Goal: Transaction & Acquisition: Purchase product/service

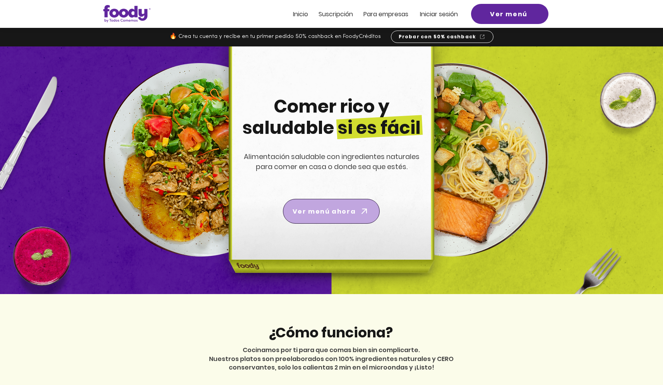
click at [306, 216] on span "Ver menú ahora" at bounding box center [331, 211] width 94 height 22
click at [507, 22] on span "Ver menú" at bounding box center [509, 14] width 75 height 18
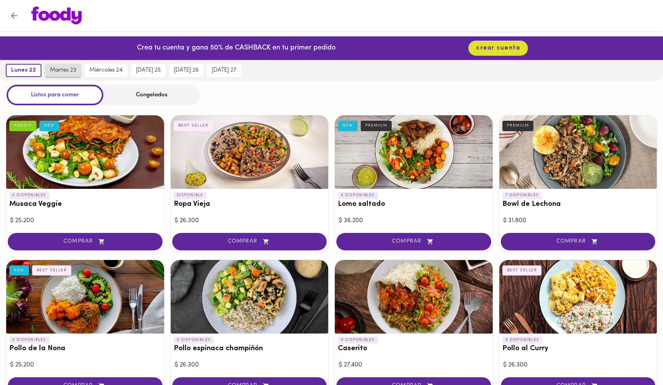
click at [65, 71] on span "martes 23" at bounding box center [63, 70] width 26 height 7
click at [99, 74] on span "miércoles 24" at bounding box center [105, 70] width 33 height 7
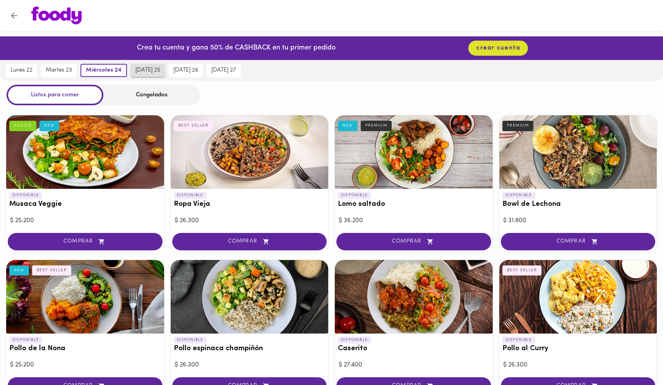
click at [145, 72] on span "jueves 25" at bounding box center [147, 70] width 25 height 7
drag, startPoint x: 179, startPoint y: 73, endPoint x: 183, endPoint y: 75, distance: 4.2
click at [180, 74] on button "viernes 26" at bounding box center [186, 70] width 34 height 13
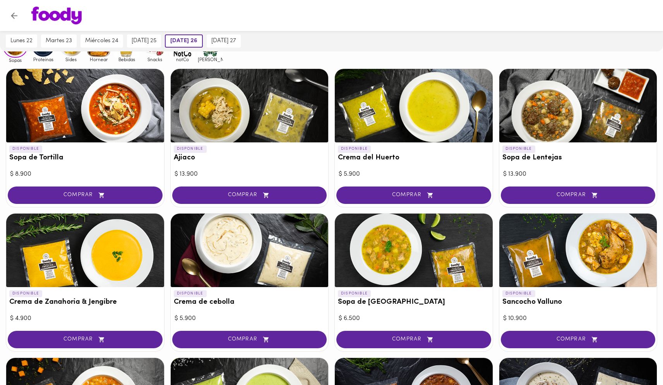
scroll to position [36, 0]
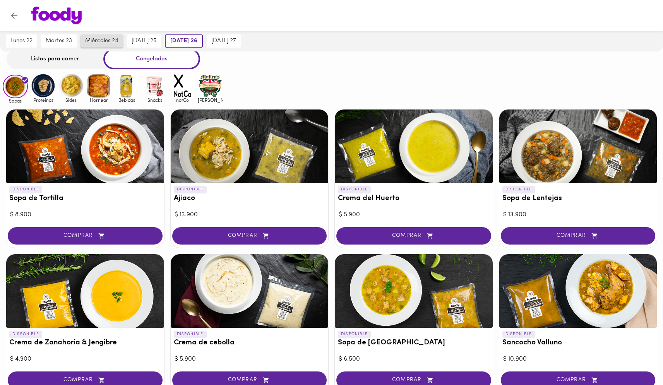
click at [116, 42] on span "miércoles 24" at bounding box center [101, 41] width 33 height 7
click at [26, 42] on span "lunes 22" at bounding box center [21, 41] width 22 height 7
click at [45, 89] on img at bounding box center [43, 85] width 25 height 25
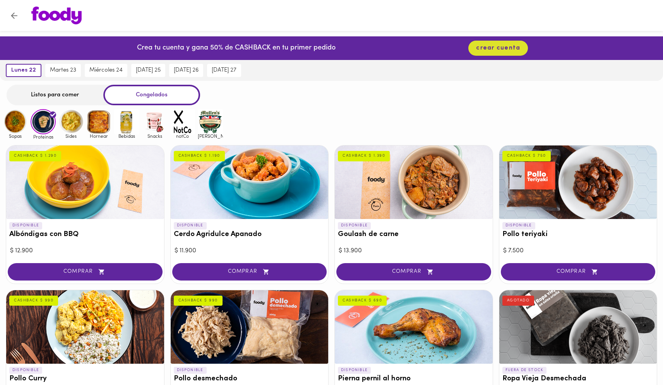
click at [68, 128] on img at bounding box center [70, 121] width 25 height 25
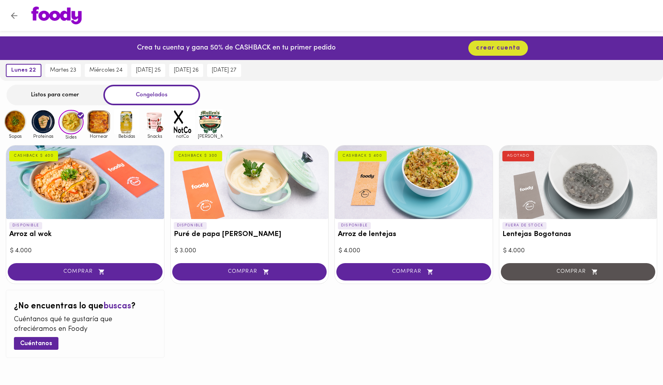
click at [101, 123] on img at bounding box center [98, 121] width 25 height 25
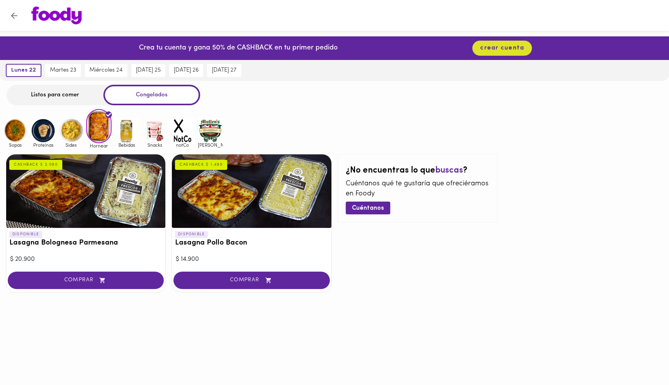
click at [71, 136] on img at bounding box center [70, 130] width 25 height 25
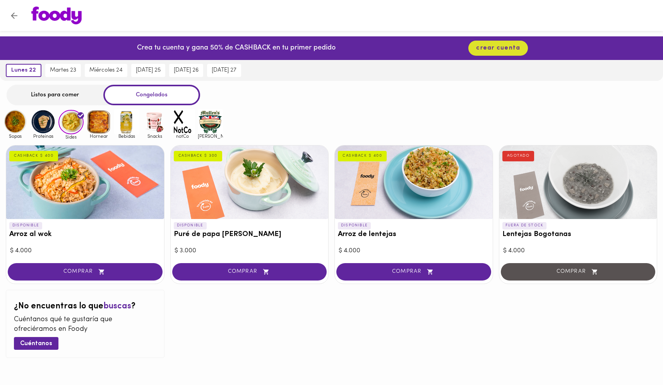
click at [46, 125] on img at bounding box center [43, 121] width 25 height 25
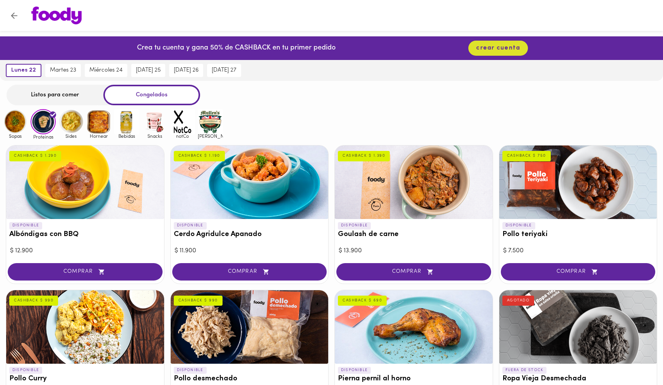
click at [24, 119] on img at bounding box center [15, 121] width 25 height 25
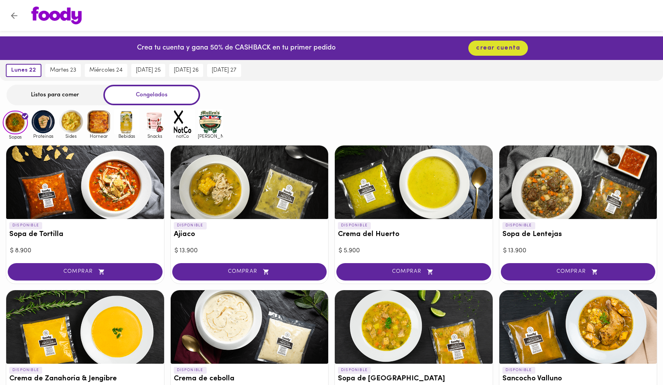
click at [19, 94] on div "Listos para comer" at bounding box center [55, 95] width 97 height 21
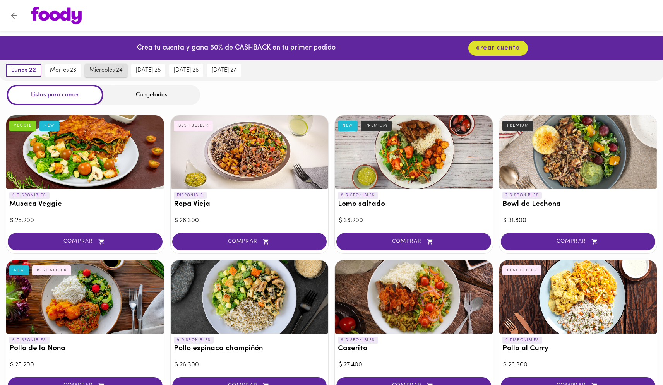
click at [106, 74] on span "miércoles 24" at bounding box center [105, 70] width 33 height 7
click at [62, 70] on span "martes 23" at bounding box center [59, 70] width 26 height 7
click at [139, 96] on div "Congelados" at bounding box center [151, 95] width 97 height 21
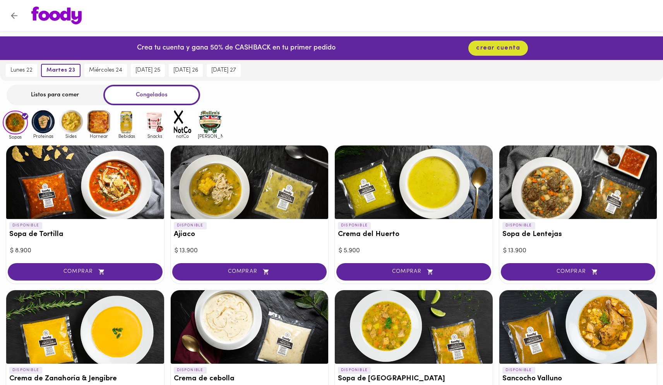
click at [95, 125] on img at bounding box center [98, 121] width 25 height 25
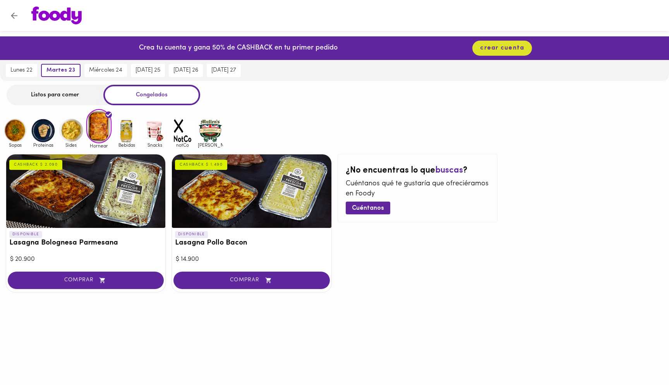
click at [43, 131] on img at bounding box center [43, 130] width 25 height 25
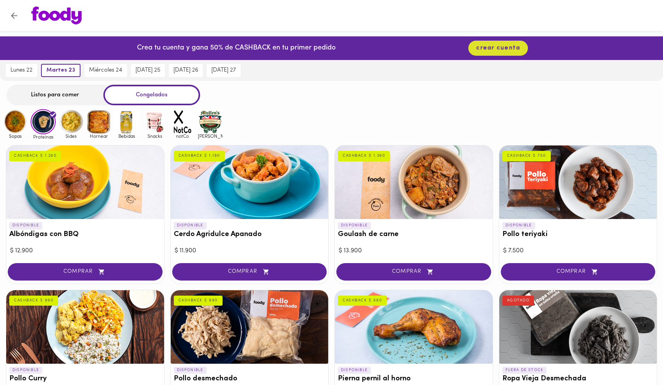
click at [432, 190] on div at bounding box center [414, 182] width 158 height 74
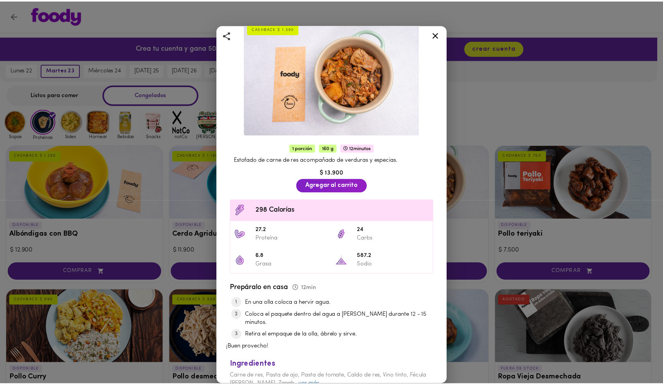
scroll to position [57, 0]
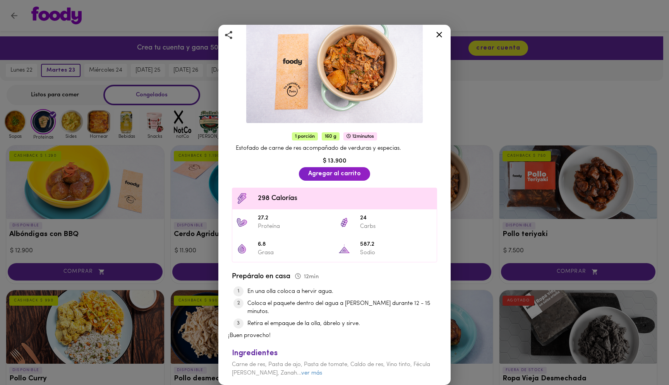
click at [442, 36] on icon at bounding box center [439, 35] width 10 height 10
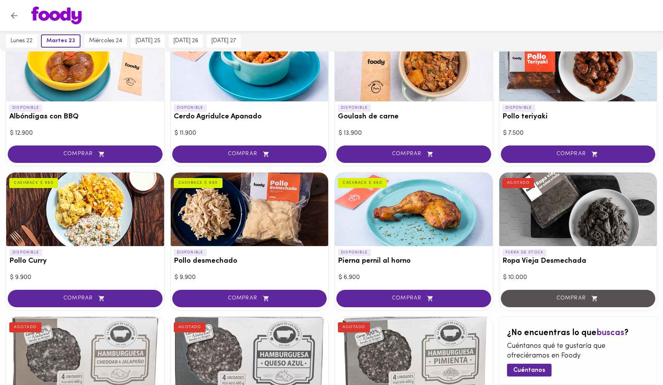
scroll to position [87, 0]
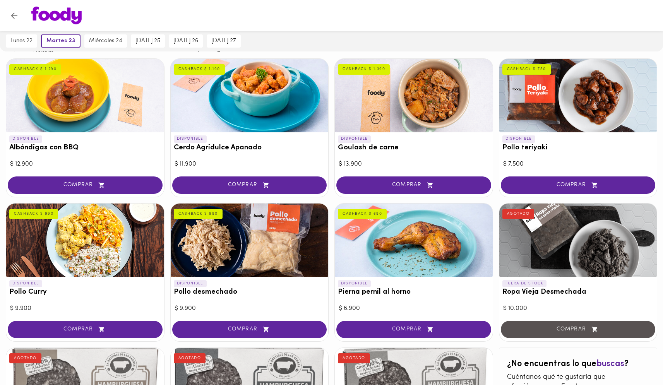
click at [599, 106] on div at bounding box center [578, 96] width 158 height 74
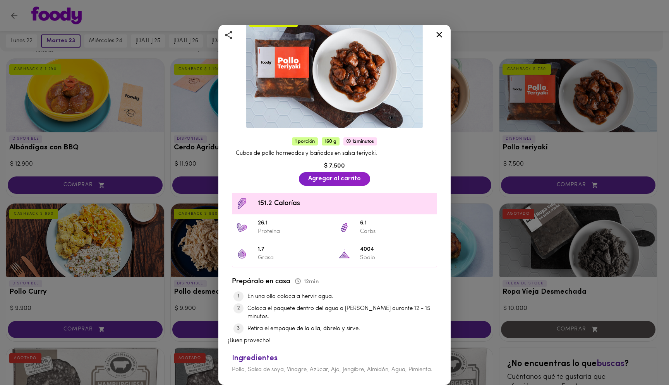
click at [442, 36] on icon at bounding box center [439, 35] width 10 height 10
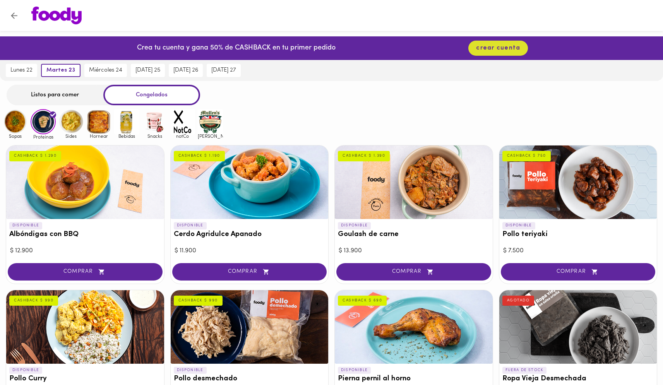
click at [129, 125] on img at bounding box center [126, 121] width 25 height 25
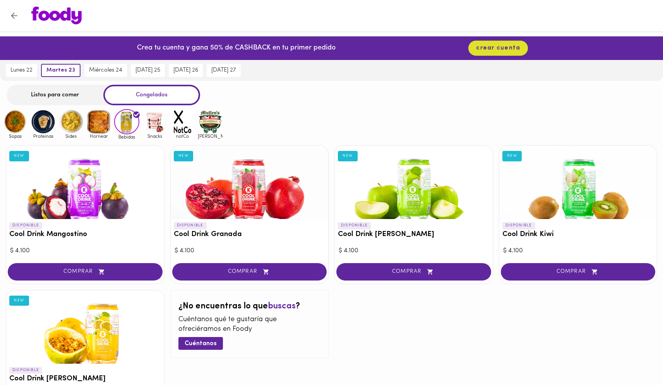
click at [159, 131] on img at bounding box center [154, 121] width 25 height 25
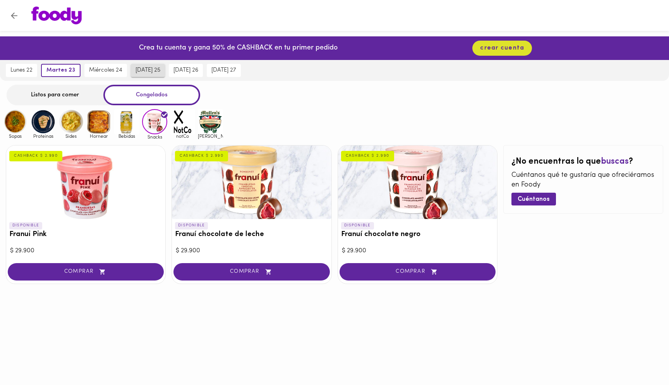
click at [138, 74] on span "jueves 25" at bounding box center [147, 70] width 25 height 7
click at [139, 75] on button "jueves 25" at bounding box center [146, 70] width 38 height 13
click at [191, 70] on span "viernes 26" at bounding box center [185, 70] width 25 height 7
click at [226, 71] on span "sábado 27" at bounding box center [223, 70] width 25 height 7
click at [75, 98] on div "Listos para comer" at bounding box center [55, 95] width 97 height 21
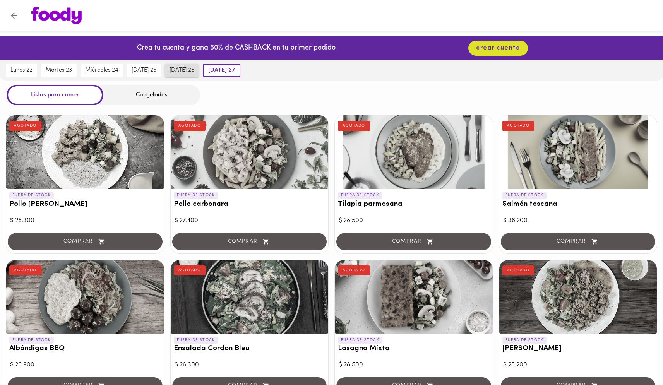
click at [185, 73] on span "viernes 26" at bounding box center [181, 70] width 25 height 7
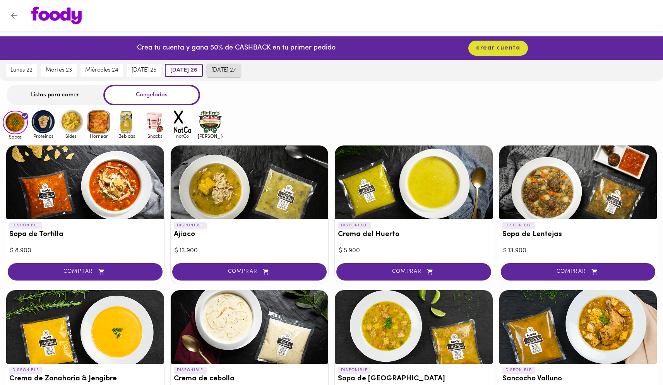
click at [216, 71] on span "sábado 27" at bounding box center [223, 70] width 25 height 7
click at [193, 72] on span "viernes 26" at bounding box center [181, 70] width 25 height 7
click at [33, 127] on img at bounding box center [43, 121] width 25 height 25
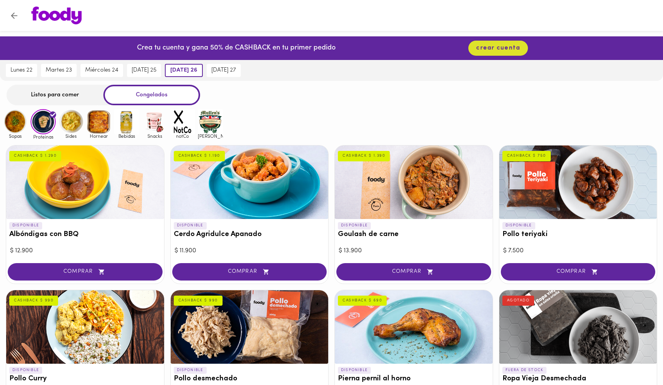
click at [14, 129] on img at bounding box center [15, 121] width 25 height 25
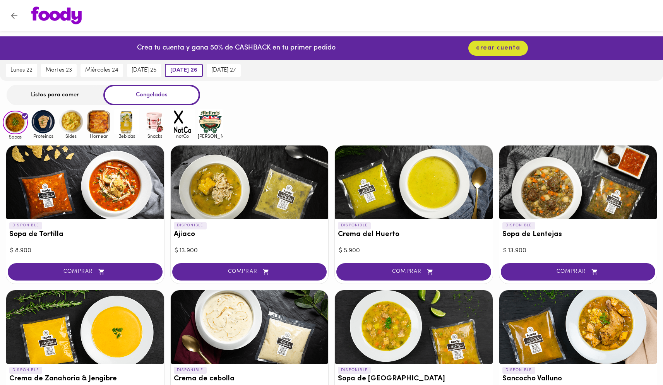
click at [48, 129] on img at bounding box center [43, 121] width 25 height 25
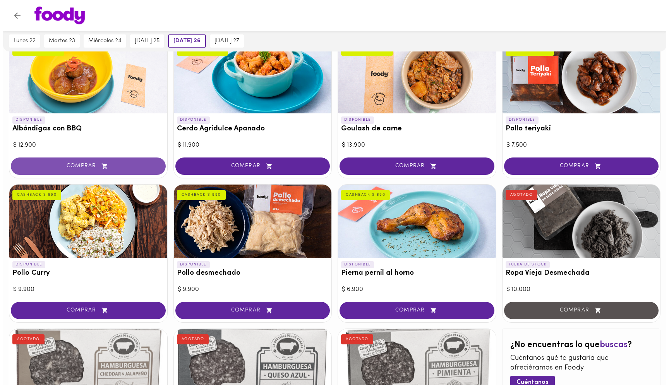
scroll to position [105, 0]
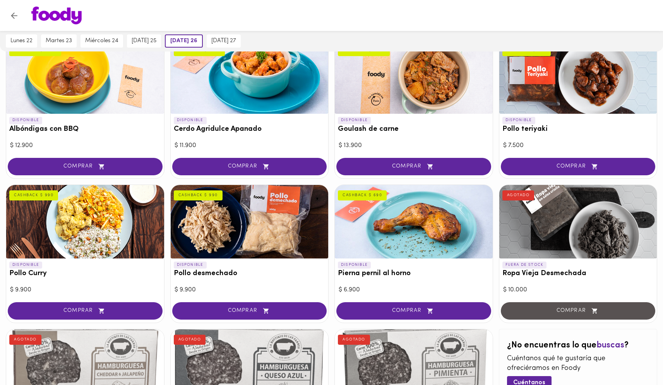
click at [108, 238] on div at bounding box center [85, 222] width 158 height 74
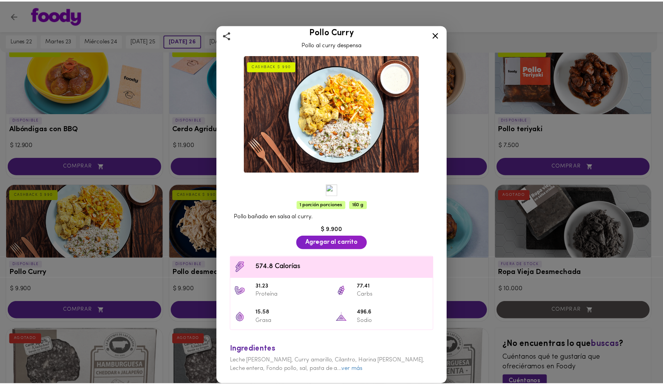
scroll to position [5, 0]
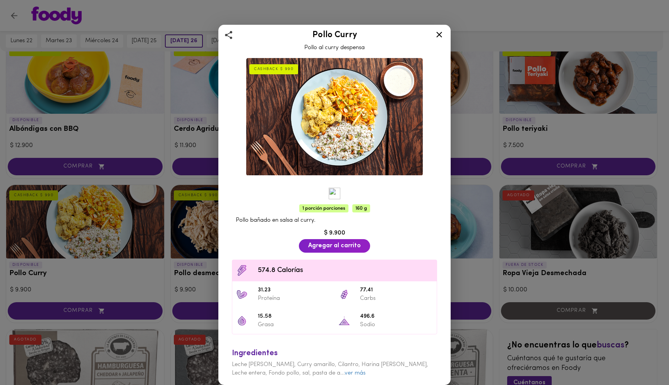
click at [430, 40] on div "Pollo Curry Pollo al curry despensa" at bounding box center [334, 40] width 213 height 26
click at [443, 32] on icon at bounding box center [439, 35] width 10 height 10
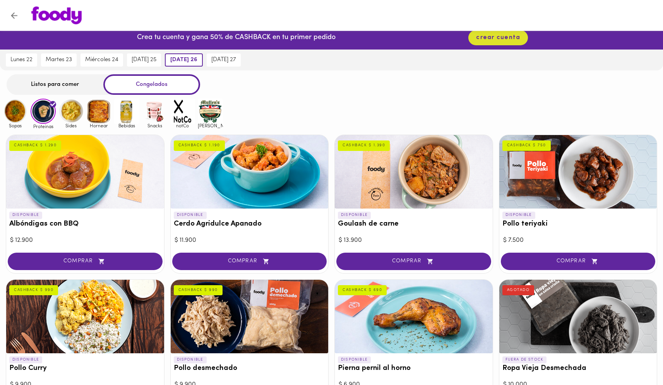
scroll to position [5, 0]
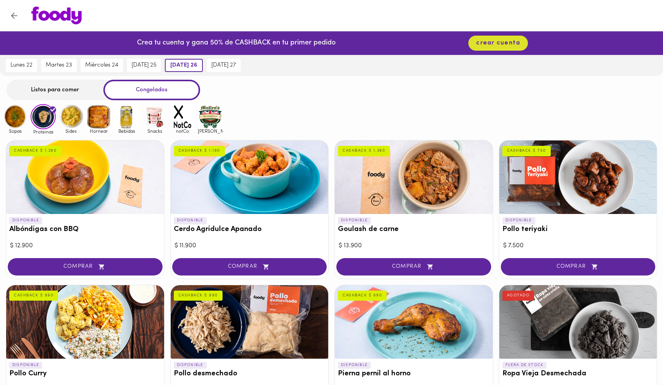
click at [73, 119] on img at bounding box center [70, 116] width 25 height 25
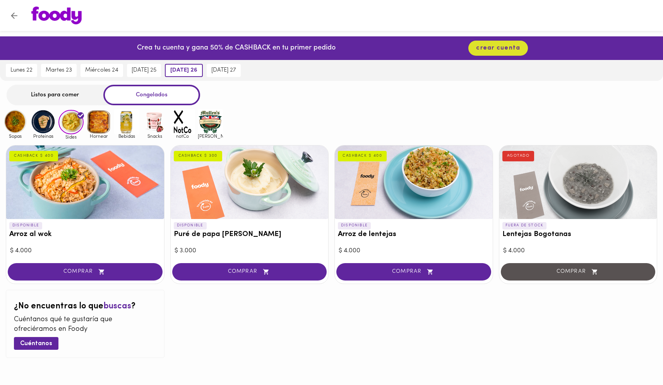
drag, startPoint x: 94, startPoint y: 114, endPoint x: 99, endPoint y: 120, distance: 8.1
click at [99, 120] on img at bounding box center [98, 121] width 25 height 25
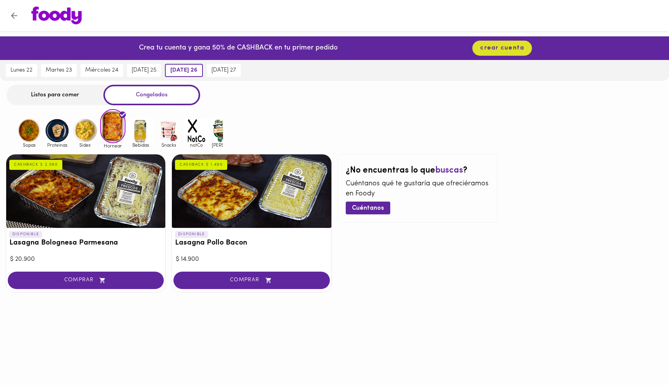
click at [145, 137] on img at bounding box center [140, 130] width 25 height 25
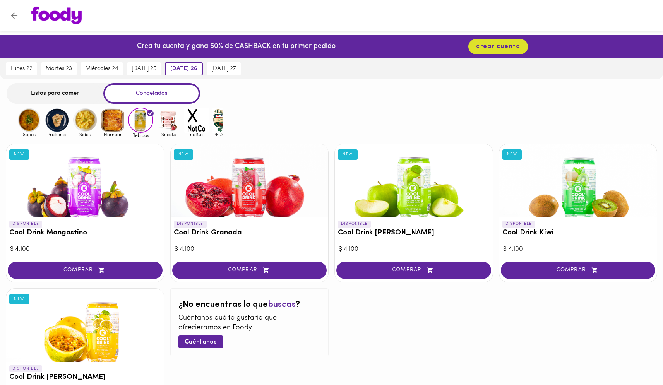
scroll to position [6, 0]
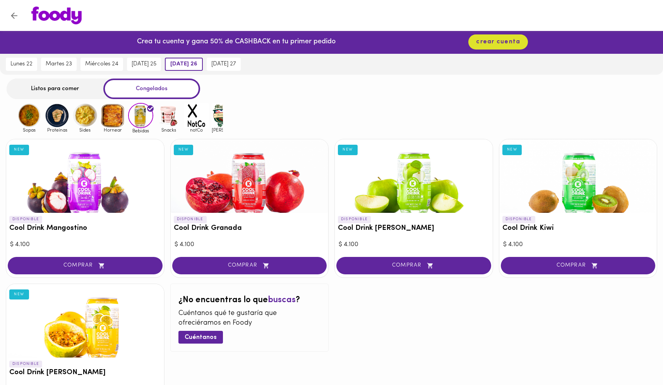
click at [168, 120] on img at bounding box center [168, 115] width 25 height 25
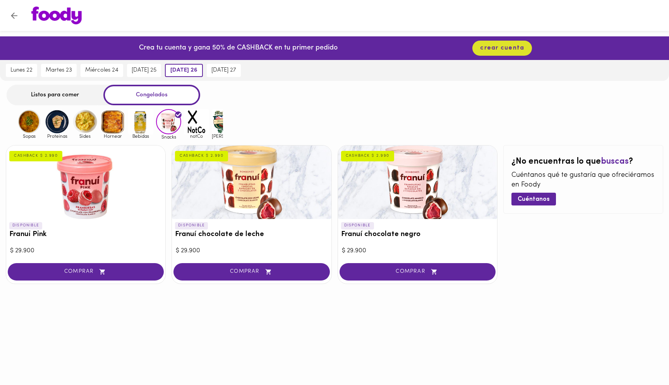
click at [144, 122] on img at bounding box center [140, 121] width 25 height 25
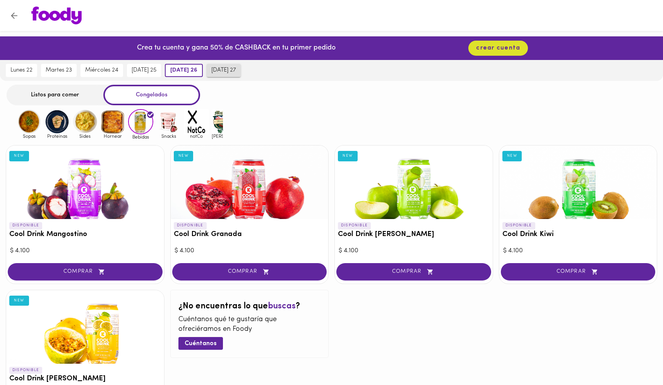
click at [218, 69] on span "sábado 27" at bounding box center [223, 70] width 25 height 7
click at [187, 73] on span "viernes 26" at bounding box center [181, 70] width 25 height 7
click at [82, 70] on button "miércoles 24" at bounding box center [101, 70] width 43 height 13
drag, startPoint x: 61, startPoint y: 72, endPoint x: 67, endPoint y: 71, distance: 5.9
click at [62, 72] on span "martes 23" at bounding box center [59, 70] width 26 height 7
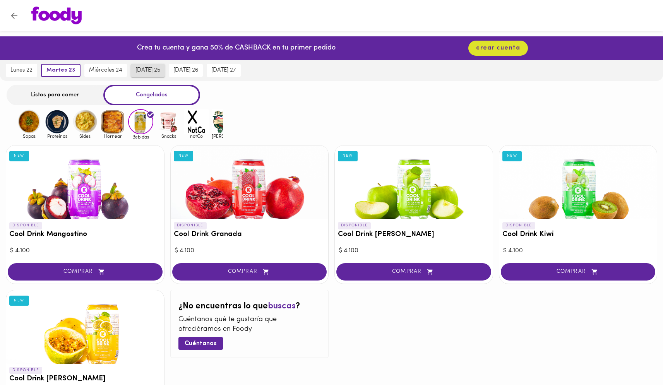
click at [137, 70] on span "jueves 25" at bounding box center [147, 70] width 25 height 7
click at [92, 67] on button "miércoles 24" at bounding box center [101, 70] width 43 height 13
click at [31, 127] on img at bounding box center [29, 121] width 25 height 25
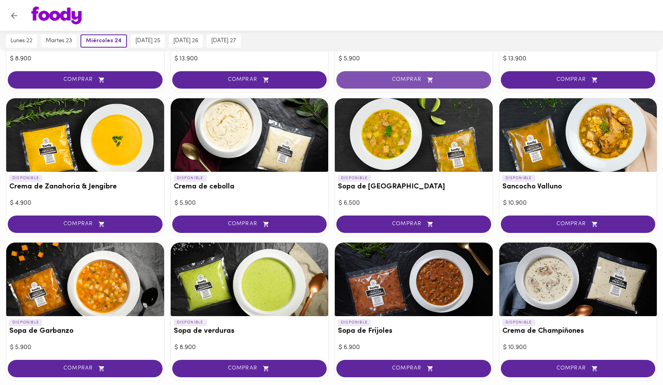
scroll to position [377, 0]
